Goal: Use online tool/utility: Utilize a website feature to perform a specific function

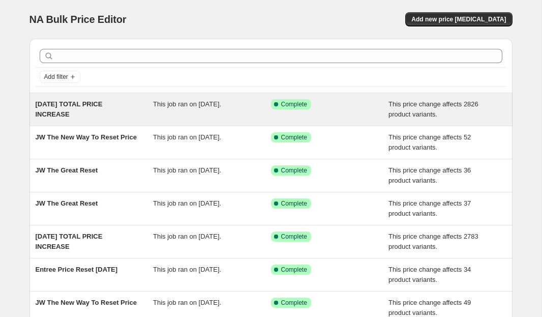
click at [60, 108] on div "08.16.2025 TOTAL PRICE INCREASE" at bounding box center [95, 109] width 118 height 20
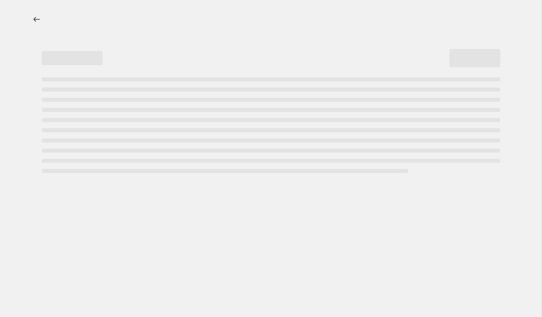
select select "ecap"
select select "no_change"
select select "tag"
select select "not_equal"
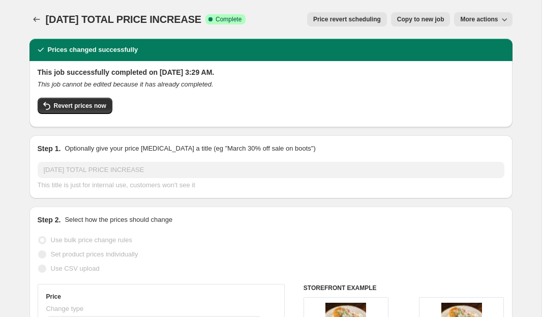
click at [414, 16] on span "Copy to new job" at bounding box center [420, 19] width 47 height 8
select select "ecap"
select select "no_change"
select select "tag"
select select "not_equal"
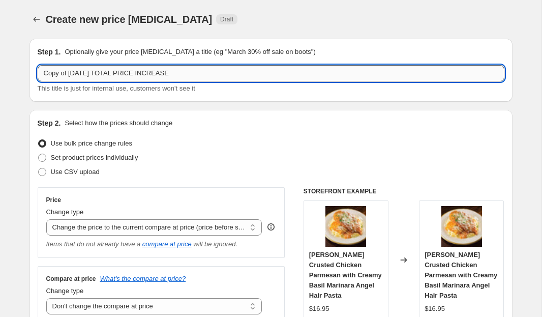
click at [86, 73] on input "Copy of 08.16.2025 TOTAL PRICE INCREASE" at bounding box center [271, 73] width 466 height 16
drag, startPoint x: 70, startPoint y: 74, endPoint x: -4, endPoint y: 59, distance: 74.5
click at [0, 59] on html "Home Settings Plans Skip to content Create new price change job. This page is r…" at bounding box center [271, 158] width 542 height 317
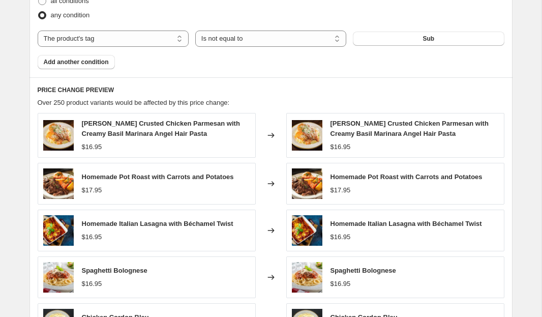
scroll to position [715, 0]
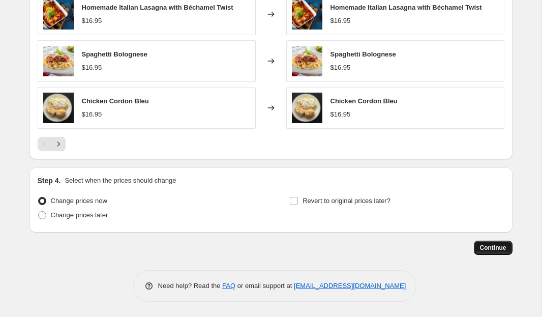
type input "08.23.2025 TOTAL PRICE INCREASE"
click at [487, 243] on span "Continue" at bounding box center [493, 247] width 26 height 8
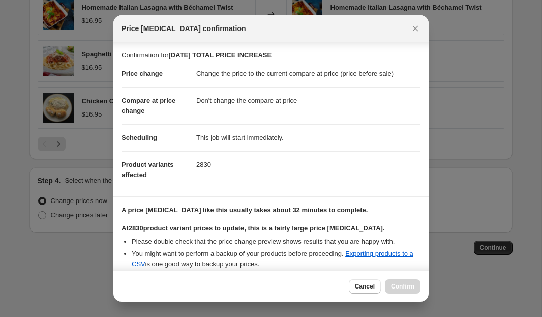
scroll to position [105, 0]
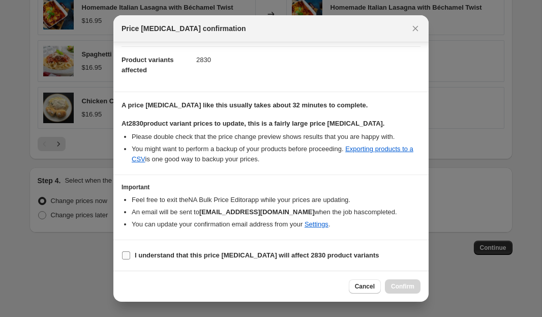
click at [129, 254] on input "I understand that this price change job will affect 2830 product variants" at bounding box center [126, 255] width 8 height 8
checkbox input "true"
click at [401, 285] on span "Confirm" at bounding box center [402, 286] width 23 height 8
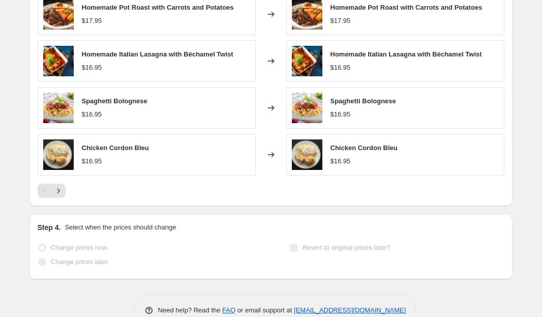
scroll to position [742, 0]
